Goal: Task Accomplishment & Management: Use online tool/utility

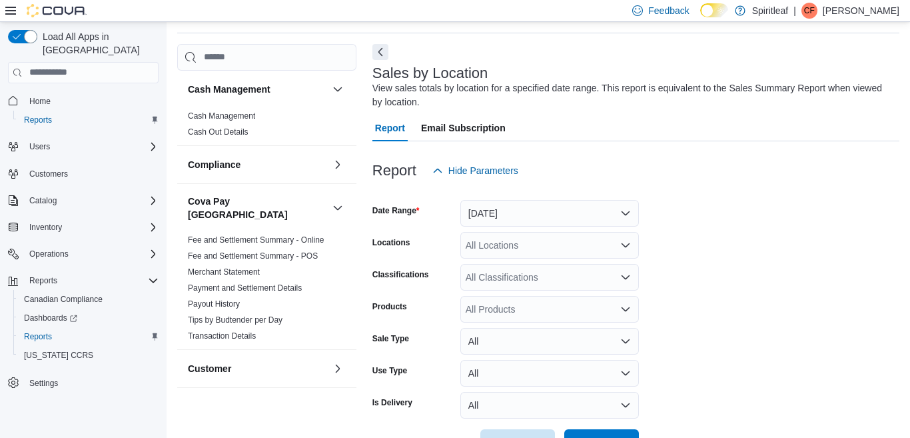
scroll to position [45, 0]
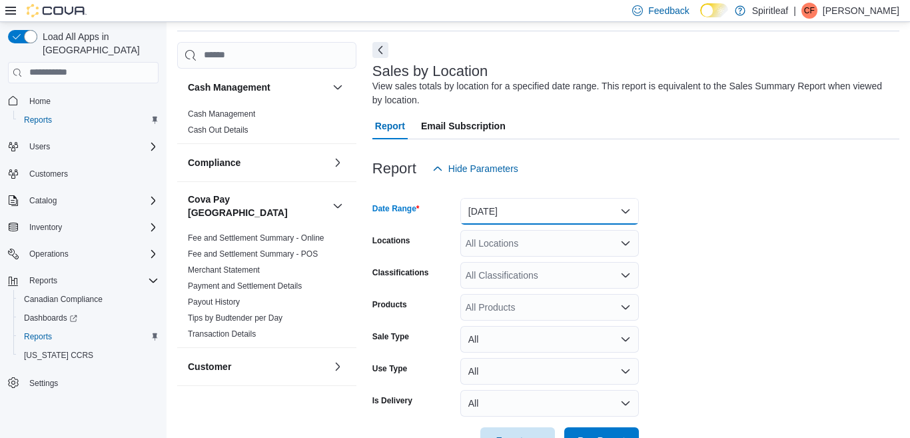
click at [626, 209] on button "[DATE]" at bounding box center [549, 211] width 179 height 27
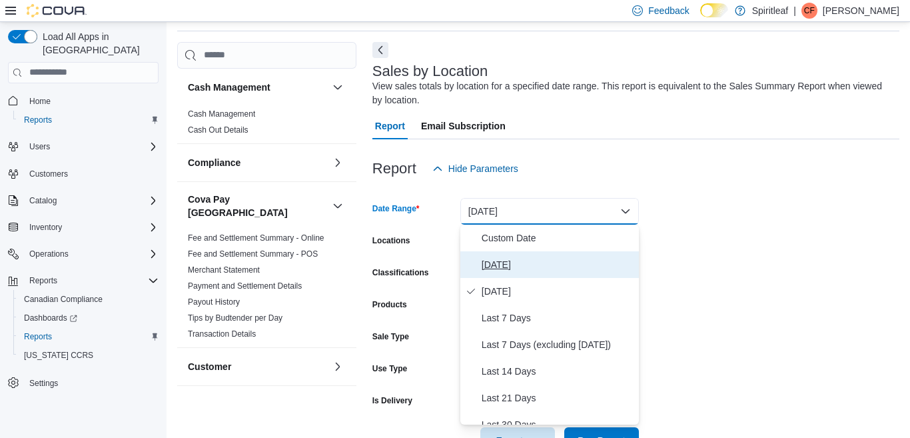
click at [497, 264] on span "[DATE]" at bounding box center [558, 264] width 152 height 16
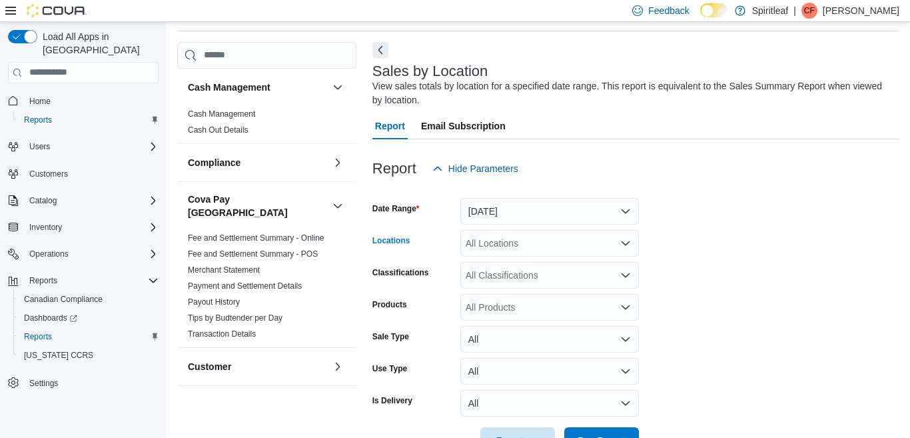
click at [517, 242] on div "All Locations" at bounding box center [549, 243] width 179 height 27
type input "***"
click at [561, 264] on span "300 - Moose Jaw" at bounding box center [544, 265] width 71 height 13
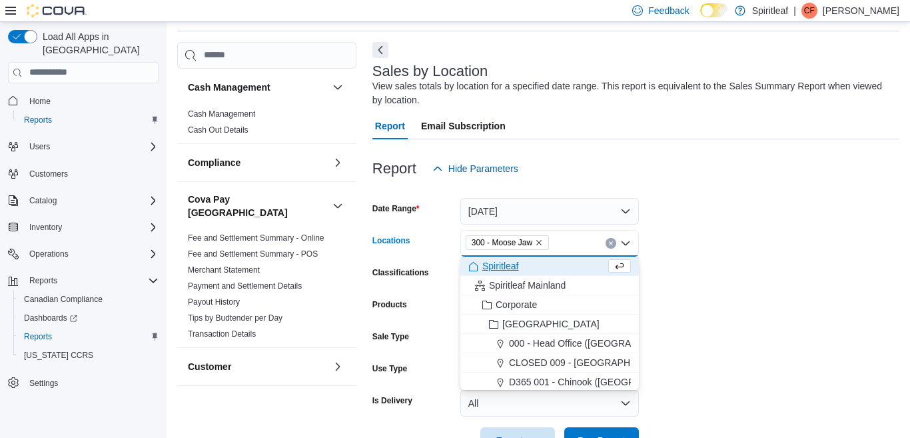
click at [731, 215] on form "Date Range [DATE] Locations 300 - Moose Jaw Combo box. Selected. 300 - Moose Ja…" at bounding box center [635, 318] width 527 height 272
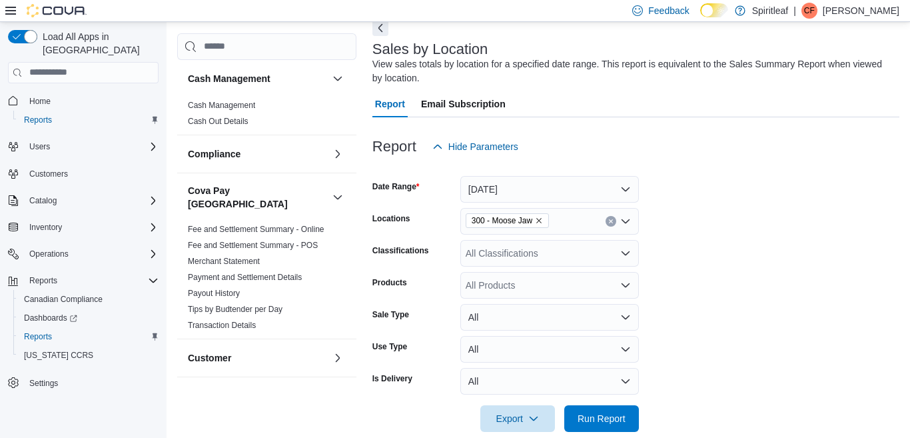
scroll to position [87, 0]
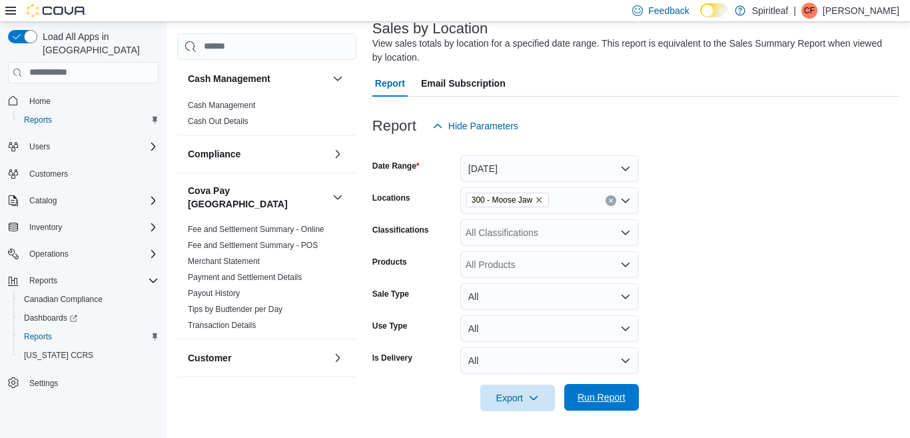
click at [585, 396] on span "Run Report" at bounding box center [601, 396] width 48 height 13
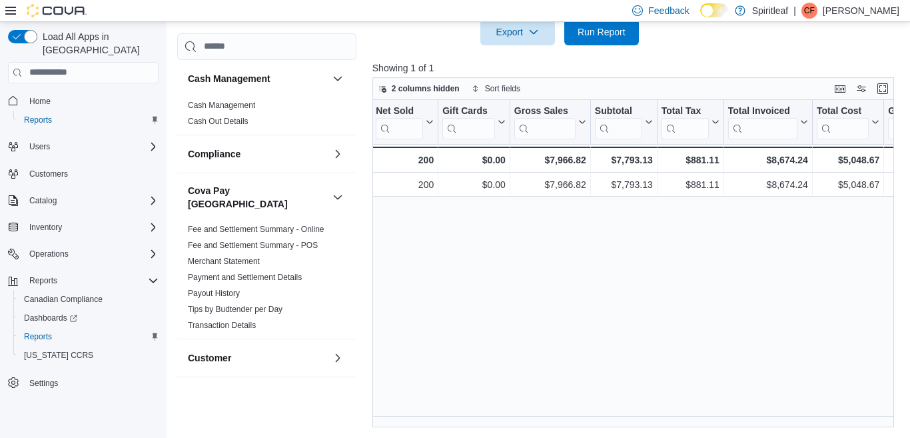
scroll to position [0, 272]
click at [697, 254] on div "Location Click to view column header actions Invoices Sold Click to view column…" at bounding box center [633, 264] width 522 height 328
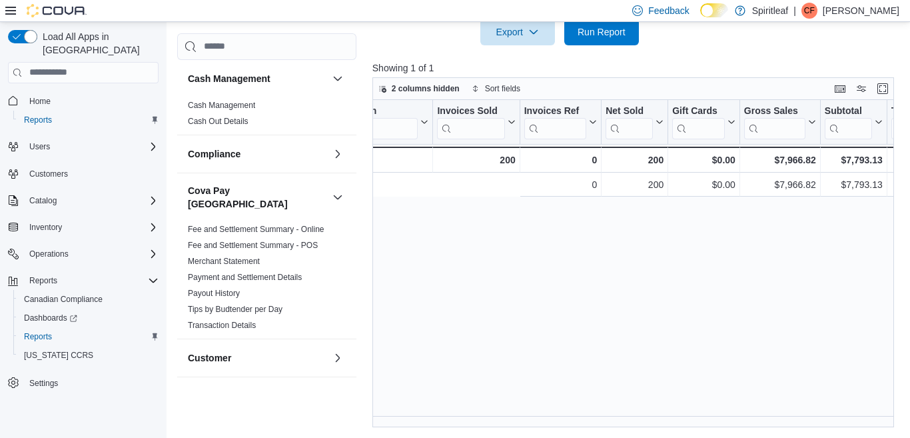
scroll to position [0, 0]
